Goal: Task Accomplishment & Management: Complete application form

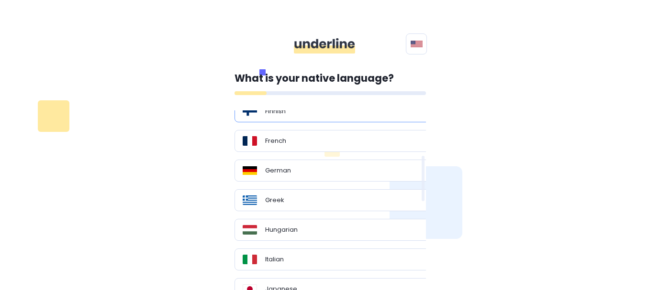
scroll to position [191, 0]
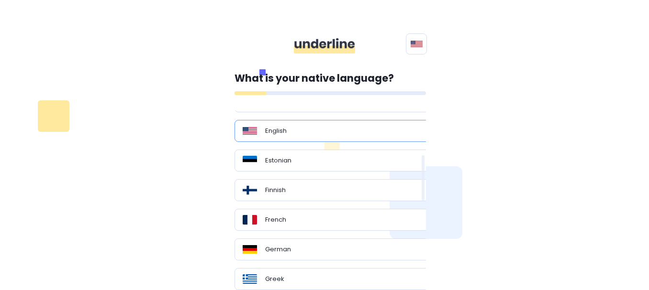
click at [305, 137] on div "English" at bounding box center [332, 131] width 196 height 22
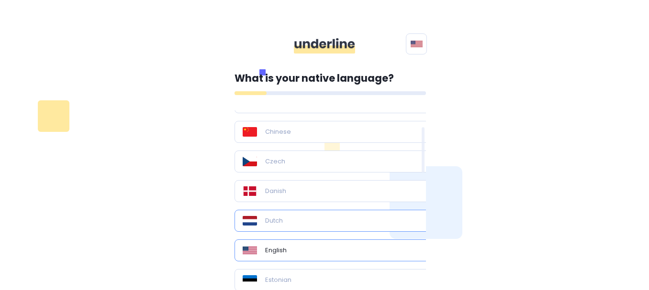
scroll to position [104, 0]
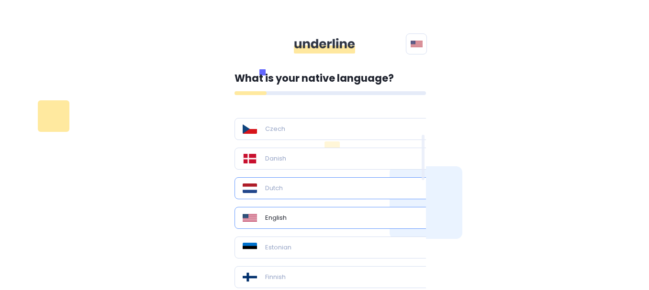
click at [284, 187] on div "Dutch" at bounding box center [333, 189] width 180 height 10
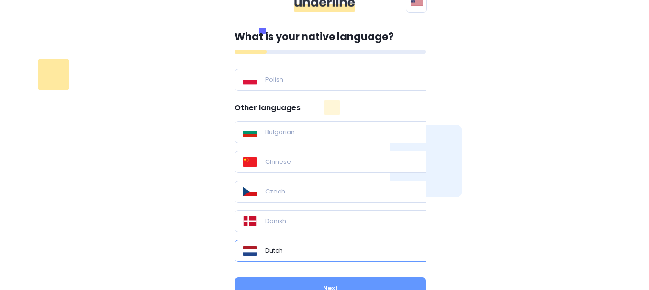
scroll to position [0, 0]
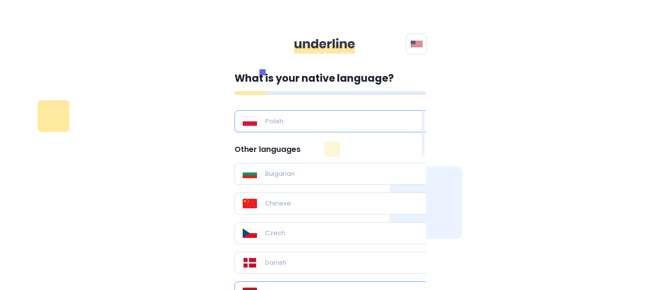
click at [317, 129] on div "Polish" at bounding box center [332, 122] width 196 height 22
click at [319, 122] on div "Polish" at bounding box center [333, 122] width 180 height 10
click at [409, 36] on button at bounding box center [416, 43] width 21 height 21
click at [410, 43] on img at bounding box center [416, 44] width 12 height 8
